Goal: Task Accomplishment & Management: Manage account settings

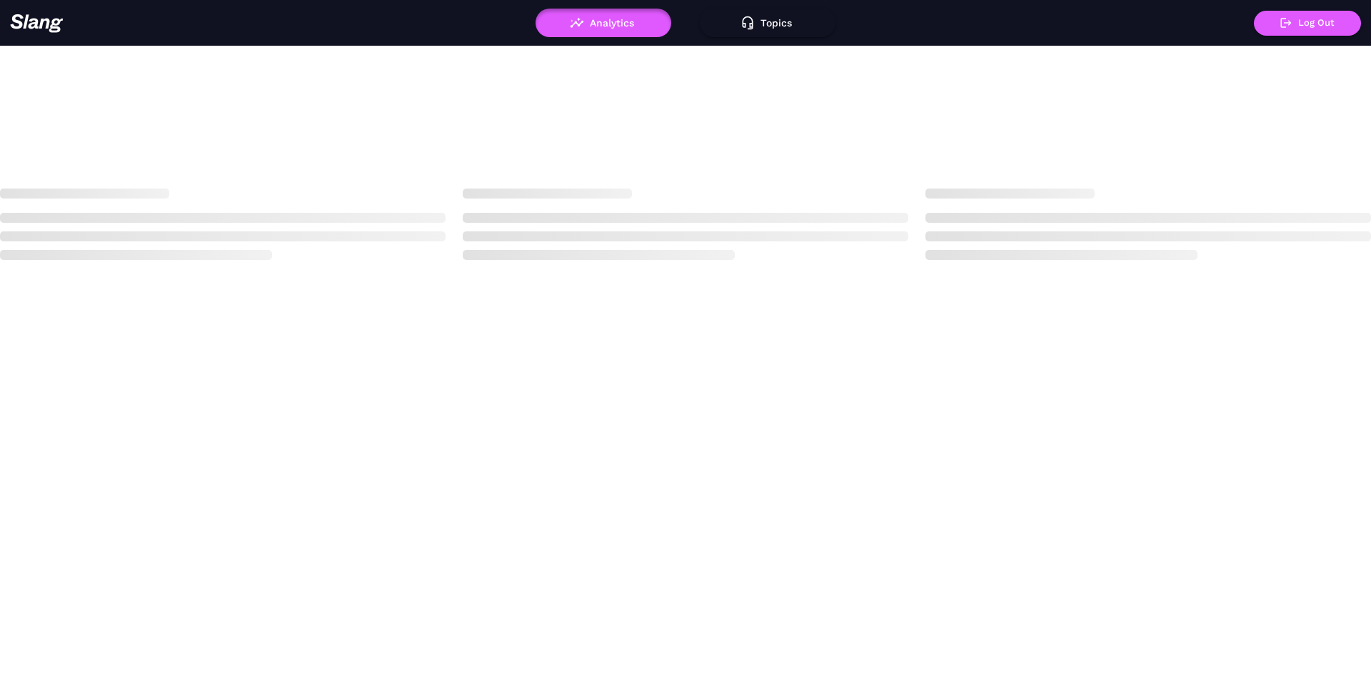
click at [376, 83] on div "Analytics Topics ! Log Out Loading" at bounding box center [685, 134] width 1371 height 268
click at [600, 29] on button "Analytics" at bounding box center [603, 23] width 136 height 29
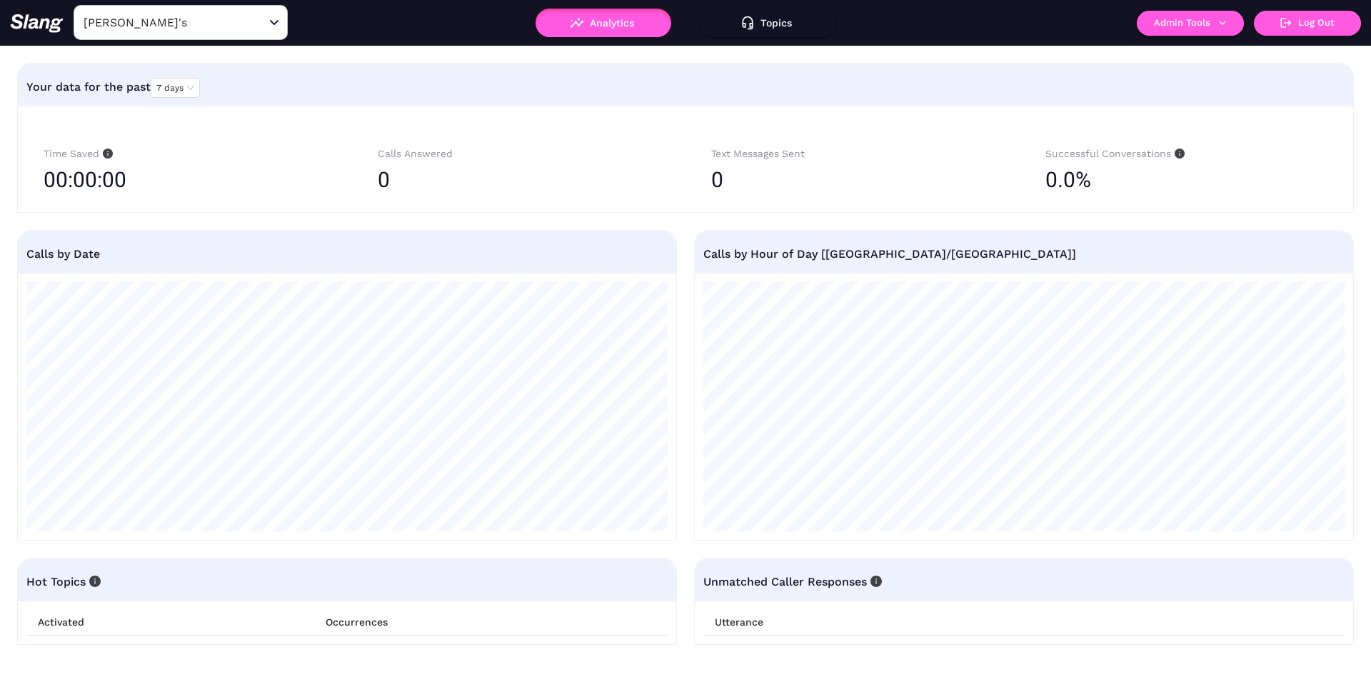
click at [187, 42] on div "Amelia Gene's ​ Analytics Topics ! Admin Tools Log Out" at bounding box center [685, 23] width 1371 height 46
click at [189, 32] on input "Amelia Gene's" at bounding box center [158, 22] width 157 height 22
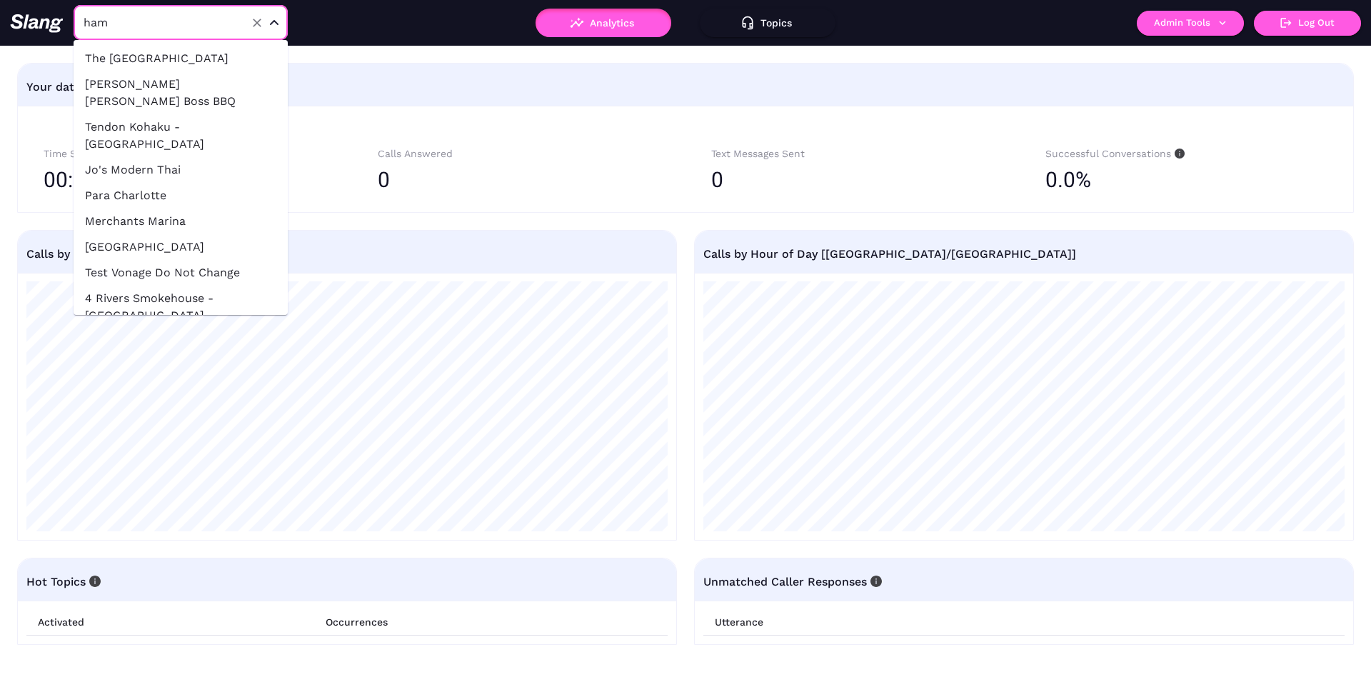
type input "hamm"
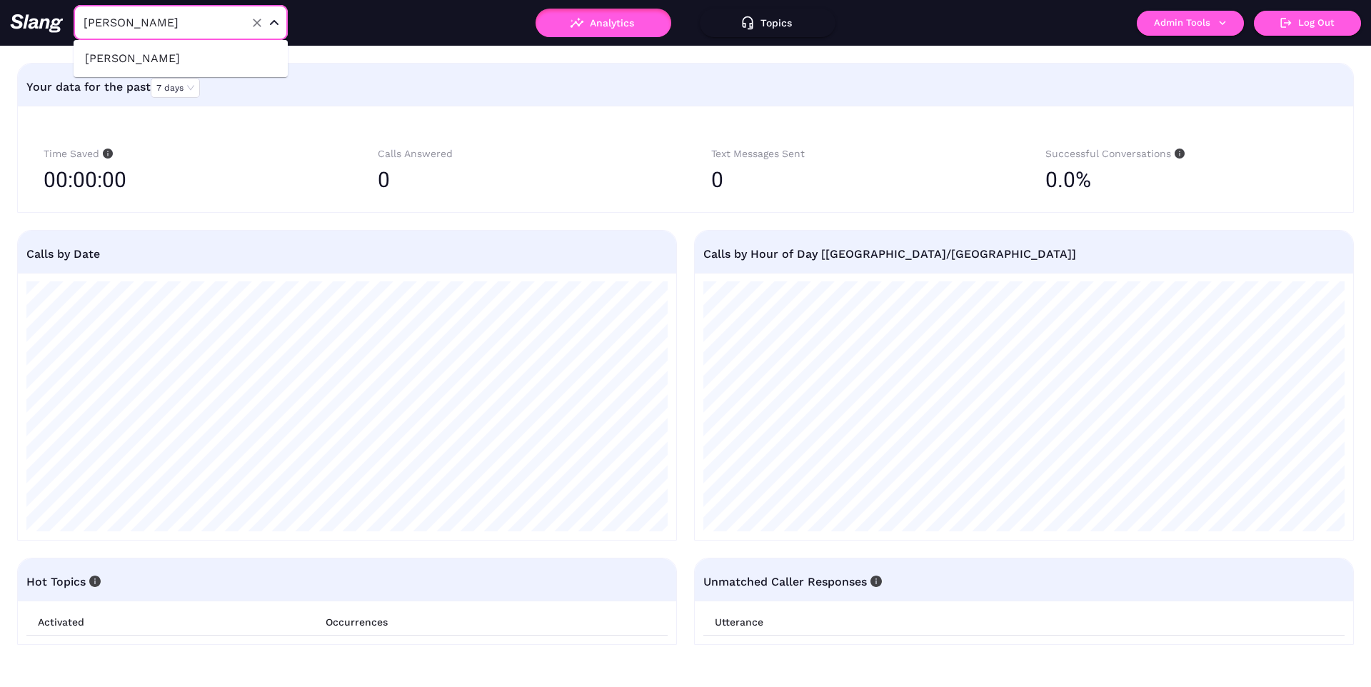
click at [132, 59] on li "hammitt" at bounding box center [181, 59] width 214 height 26
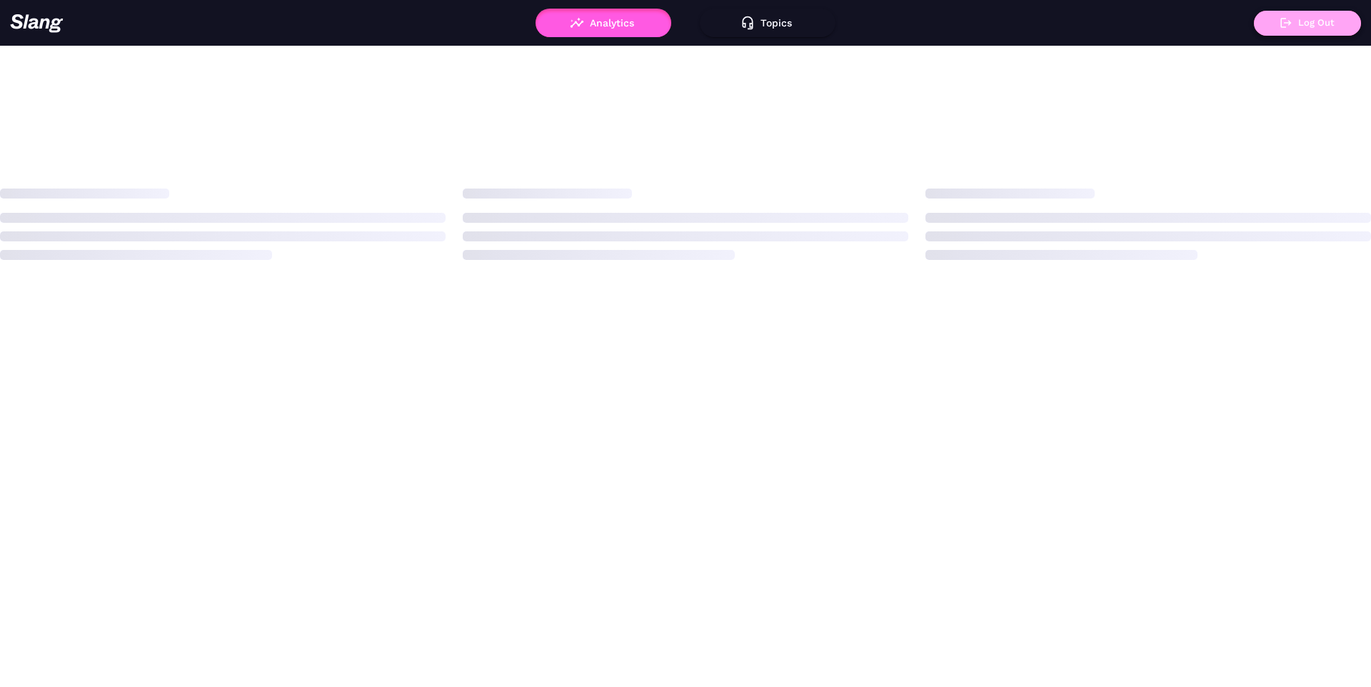
click at [1344, 32] on button "Log Out" at bounding box center [1306, 23] width 107 height 25
click at [373, 84] on div "Analytics Topics ! Log Out Loading" at bounding box center [685, 134] width 1371 height 268
click at [567, 29] on button "Analytics" at bounding box center [603, 23] width 136 height 29
